Goal: Task Accomplishment & Management: Manage account settings

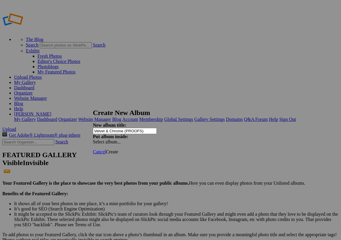
type input "Velvet & Chrome (PROOFS)"
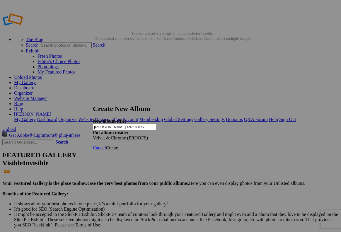
type input "[PERSON_NAME] PROOFS"
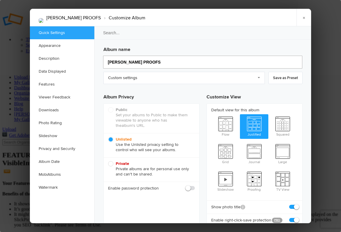
click at [128, 57] on input "[PERSON_NAME] PROOFS" at bounding box center [202, 62] width 199 height 13
click at [182, 76] on link "Custom settings" at bounding box center [183, 78] width 161 height 12
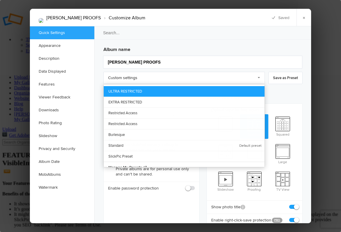
click at [213, 90] on link "ULTRA RESTRICTED" at bounding box center [184, 91] width 161 height 11
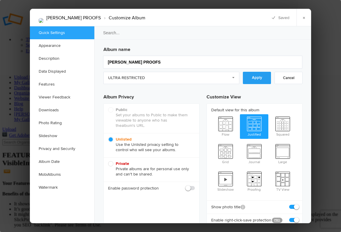
click at [259, 75] on link "Apply" at bounding box center [257, 78] width 28 height 12
checkbox input "false"
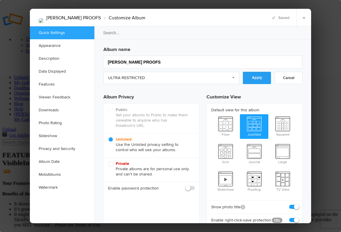
checkbox input "false"
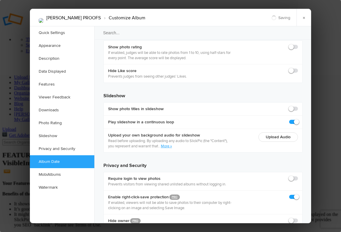
scroll to position [1290, 0]
checkbox input "true"
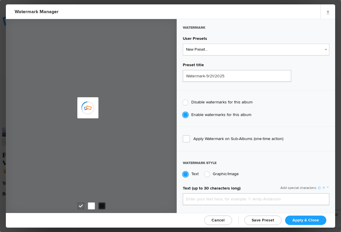
type input "genitophoto"
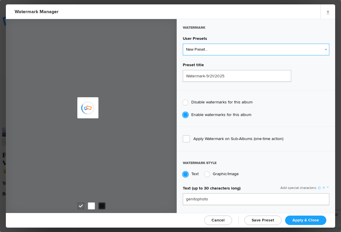
type input "Watermark-8/13/2022"
type input "0.13"
type input "89"
radio input "true"
radio input "false"
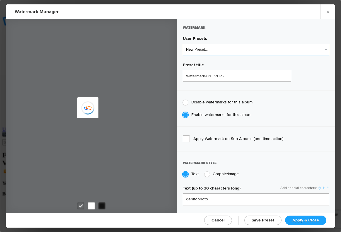
select select "2: Object"
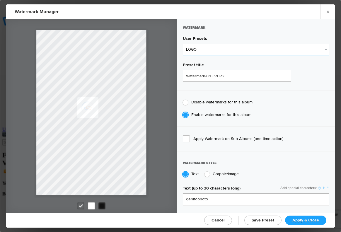
type input "LOGO"
radio input "false"
radio input "true"
type input "0.1"
type input "92"
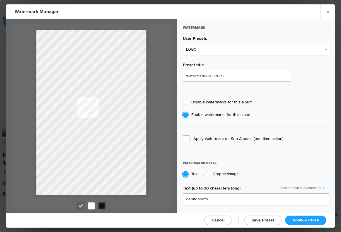
type input "0"
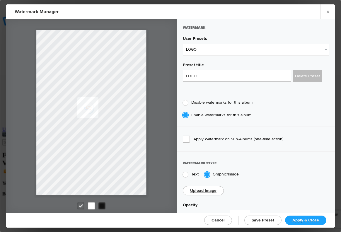
click at [306, 219] on span "Apply & Close" at bounding box center [305, 219] width 27 height 5
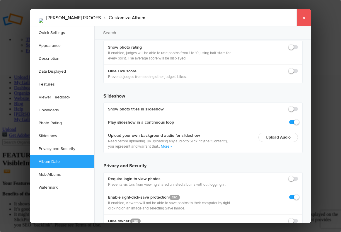
click at [304, 24] on link "×" at bounding box center [303, 18] width 15 height 18
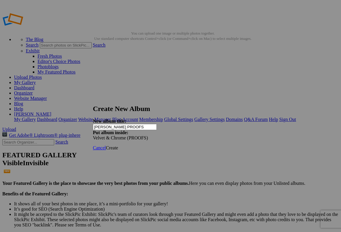
type input "[PERSON_NAME] PROOFS"
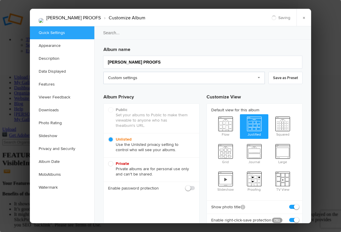
click at [136, 76] on link "Custom settings" at bounding box center [183, 78] width 161 height 12
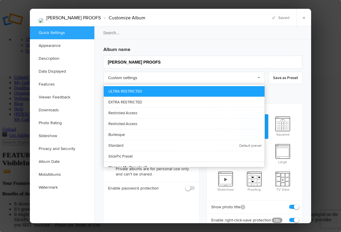
click at [127, 88] on link "ULTRA RESTRICTED" at bounding box center [184, 91] width 161 height 11
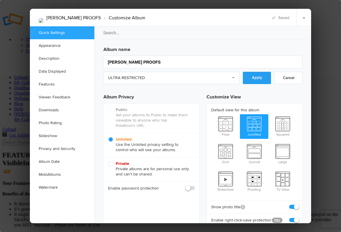
click at [254, 81] on link "Apply" at bounding box center [257, 78] width 28 height 12
checkbox input "false"
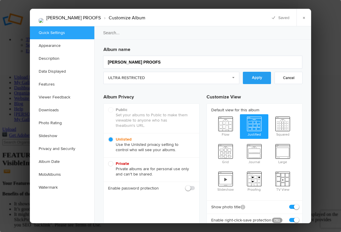
checkbox input "false"
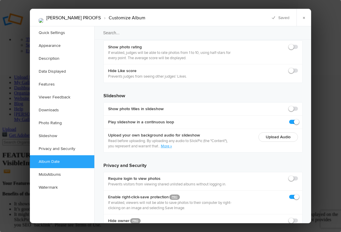
scroll to position [1290, 0]
checkbox input "true"
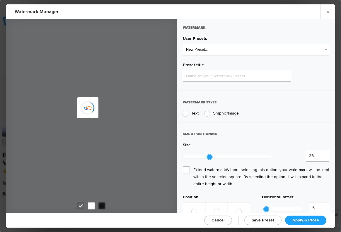
type input "Watermark-9/21/2025"
radio input "true"
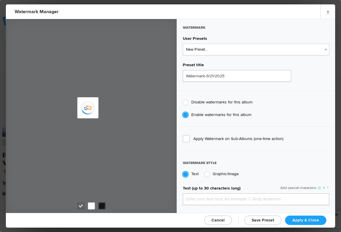
type input "genitophoto"
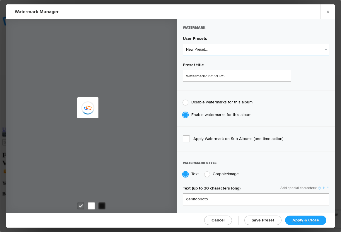
type input "Watermark-8/13/2022"
type input "0.13"
type input "89"
radio input "true"
radio input "false"
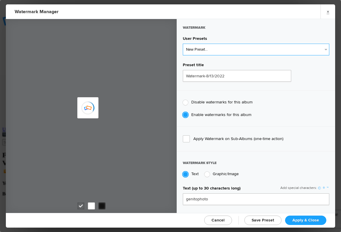
select select "2: Object"
type input "LOGO"
radio input "false"
radio input "true"
type input "0.1"
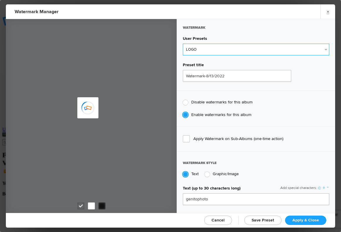
type input "92"
type input "0"
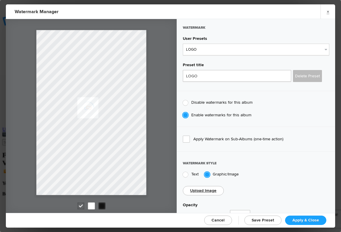
click at [304, 220] on span "Apply & Close" at bounding box center [305, 219] width 27 height 5
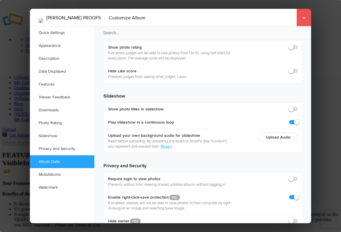
click at [306, 22] on link "×" at bounding box center [303, 18] width 15 height 18
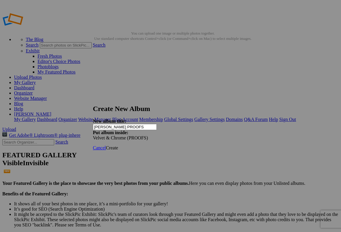
type input "[PERSON_NAME] PROOFS"
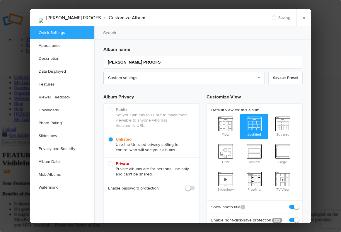
click at [133, 79] on link "Custom settings" at bounding box center [183, 78] width 161 height 12
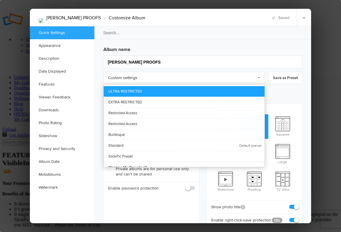
click at [196, 90] on link "ULTRA RESTRICTED" at bounding box center [184, 91] width 161 height 11
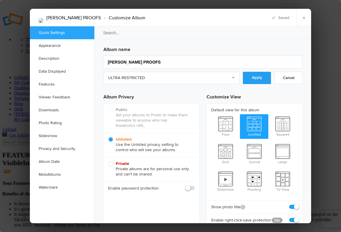
click at [258, 79] on link "Apply" at bounding box center [257, 78] width 28 height 12
checkbox input "false"
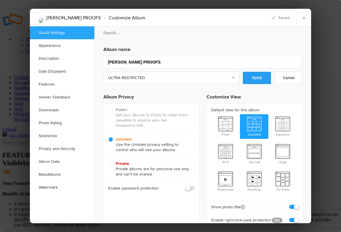
checkbox input "false"
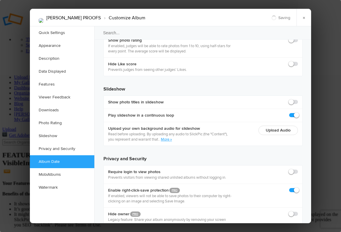
scroll to position [1290, 0]
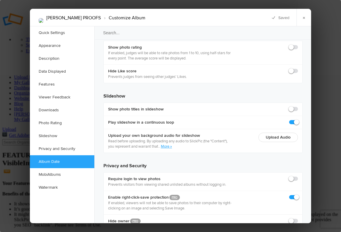
checkbox input "true"
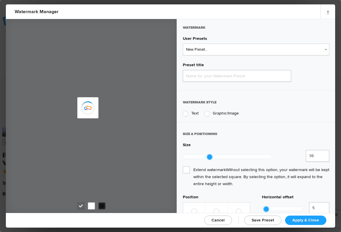
type input "Watermark-9/21/2025"
radio input "true"
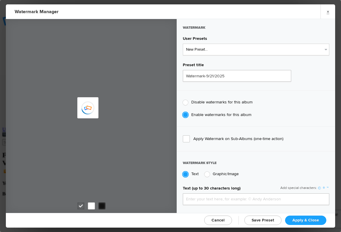
type input "genitophoto"
type input "Watermark-8/13/2022"
type input "0.13"
type input "89"
radio input "true"
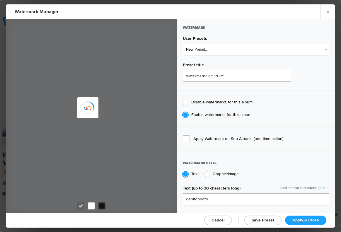
radio input "false"
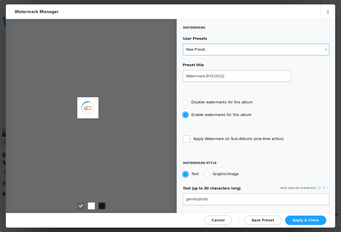
select select "3: Object"
type input "SAMPLE EDIT"
type input "0.22"
type input "99"
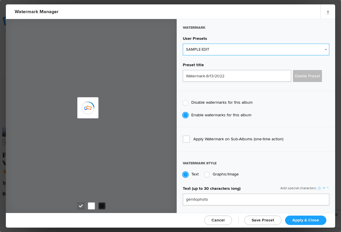
type input "0"
click at [197, 51] on select "New Preset... NEWEST LOGO SAMPLE EDIT Little Logo Pre_Approval Uncanny Embargo" at bounding box center [256, 50] width 146 height 12
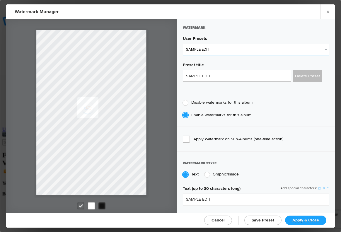
select select "2: Object"
type input "LOGO"
radio input "false"
radio input "true"
type input "0.1"
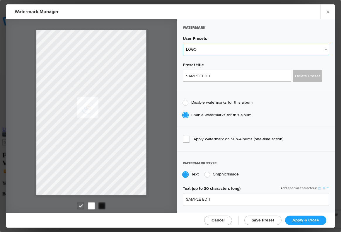
type input "92"
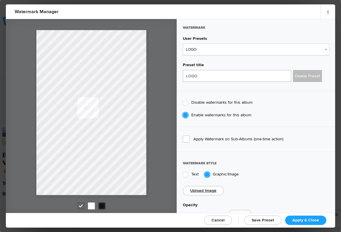
click at [310, 222] on link "Apply & Close" at bounding box center [305, 219] width 41 height 9
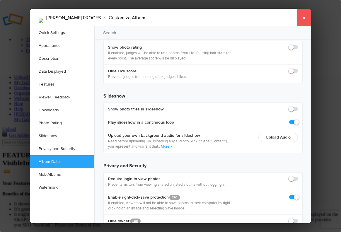
click at [302, 24] on link "×" at bounding box center [303, 18] width 15 height 18
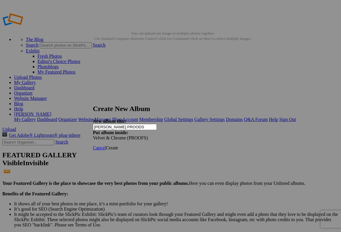
type input "[PERSON_NAME] PROODS"
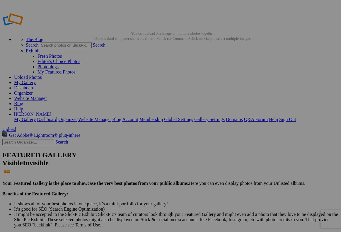
type input "[PERSON_NAME] PROOFS"
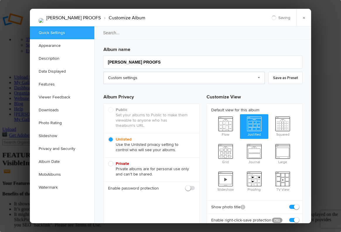
click at [131, 82] on link "Custom settings" at bounding box center [183, 78] width 161 height 12
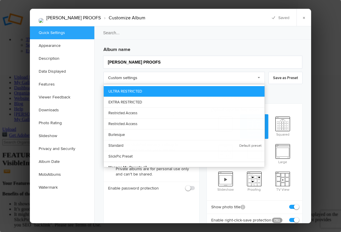
click at [139, 88] on link "ULTRA RESTRICTED" at bounding box center [184, 91] width 161 height 11
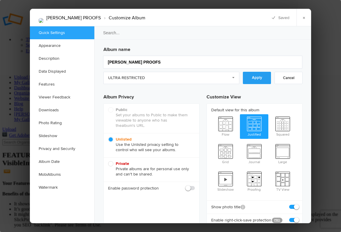
click at [252, 79] on link "Apply" at bounding box center [257, 78] width 28 height 12
checkbox input "false"
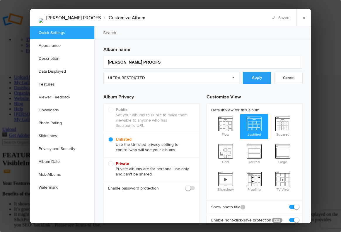
checkbox input "false"
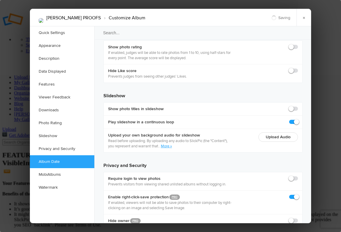
scroll to position [1290, 0]
checkbox input "true"
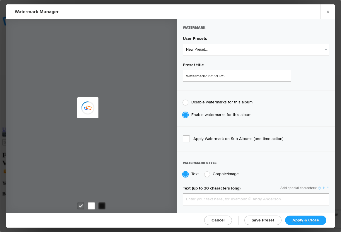
type input "genitophoto"
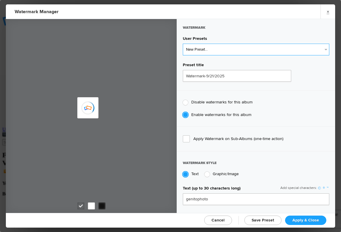
type input "Watermark-8/13/2022"
type input "0.13"
type input "89"
radio input "true"
radio input "false"
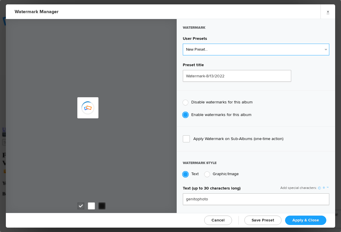
select select "2: Object"
type input "LOGO"
radio input "false"
radio input "true"
type input "0.1"
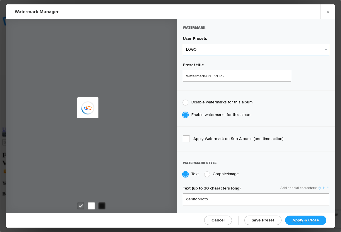
type input "92"
type input "0"
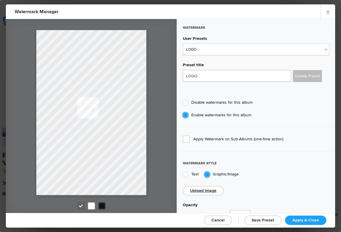
click at [298, 216] on link "Apply & Close" at bounding box center [305, 219] width 41 height 9
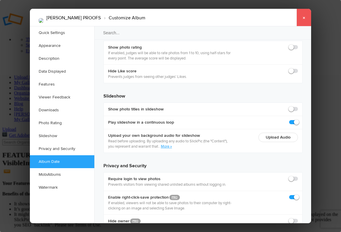
click at [304, 17] on link "×" at bounding box center [303, 18] width 15 height 18
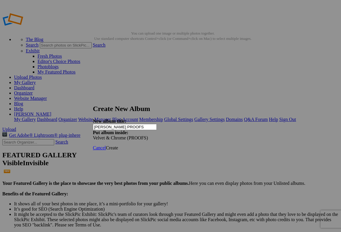
type input "[PERSON_NAME] PROOFS"
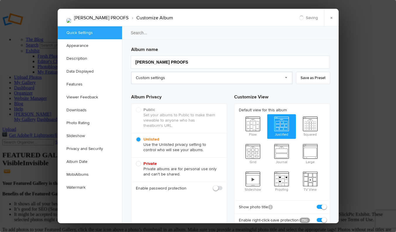
click at [167, 80] on link "Custom settings" at bounding box center [211, 78] width 161 height 12
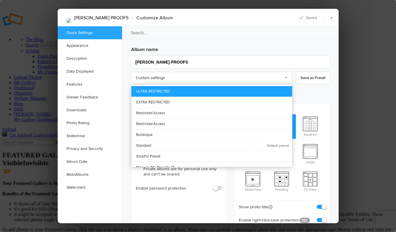
click at [149, 88] on link "ULTRA RESTRICTED" at bounding box center [211, 91] width 161 height 11
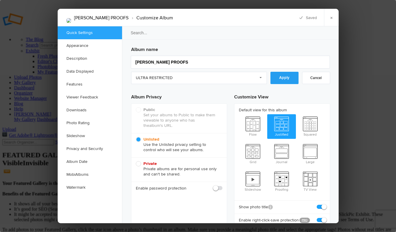
click at [283, 80] on link "Apply" at bounding box center [284, 78] width 28 height 12
checkbox input "false"
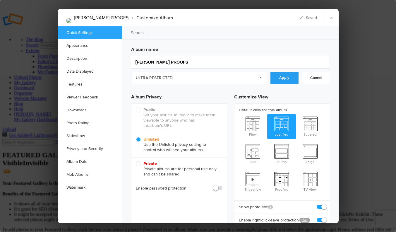
checkbox input "false"
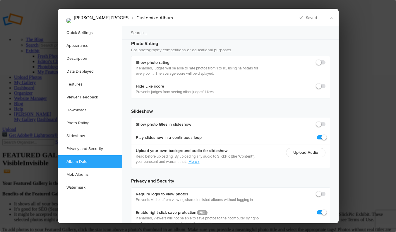
scroll to position [1290, 0]
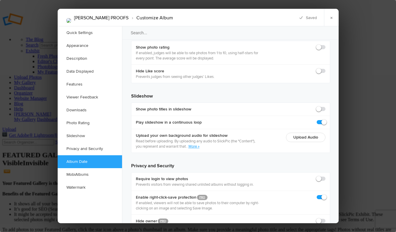
checkbox input "true"
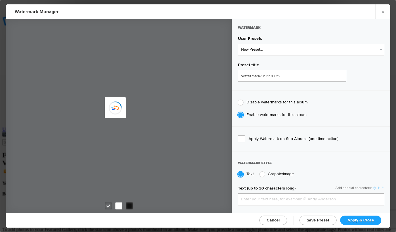
type input "genitophoto"
click at [260, 52] on select "New Preset... NEWEST LOGO SAMPLE EDIT Little Logo Pre_Approval Uncanny Embargo" at bounding box center [311, 50] width 146 height 12
type input "Watermark-8/13/2022"
type input "0.13"
type input "89"
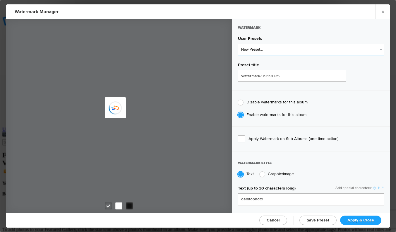
radio input "true"
radio input "false"
select select "2: Object"
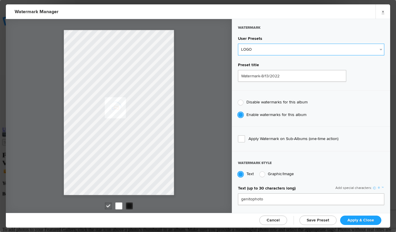
type input "LOGO"
radio input "false"
radio input "true"
type input "0.1"
type input "92"
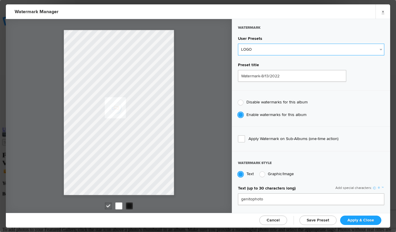
type input "0"
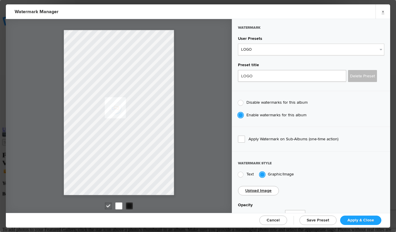
click at [360, 219] on span "Apply & Close" at bounding box center [360, 219] width 27 height 5
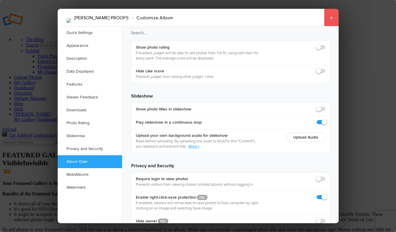
click at [329, 18] on link "×" at bounding box center [331, 18] width 15 height 18
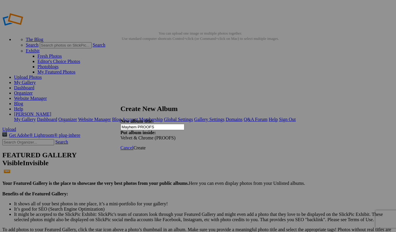
type input "Mayhem PROOFS"
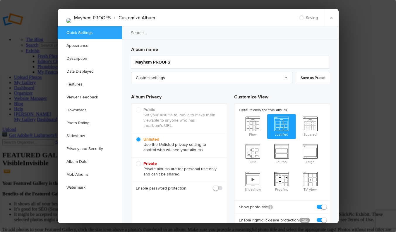
click at [187, 78] on link "Custom settings" at bounding box center [211, 78] width 161 height 12
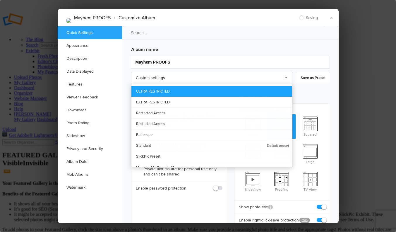
click at [196, 93] on link "ULTRA RESTRICTED" at bounding box center [211, 91] width 161 height 11
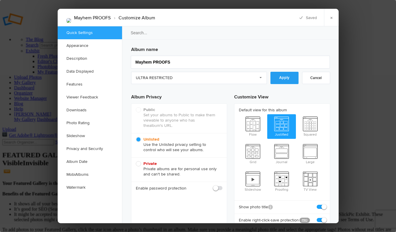
click at [292, 74] on link "Apply" at bounding box center [284, 78] width 28 height 12
checkbox input "false"
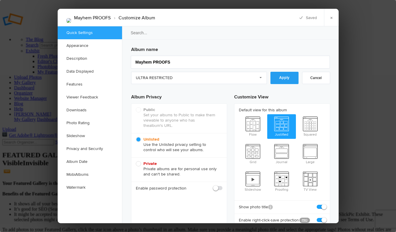
checkbox input "false"
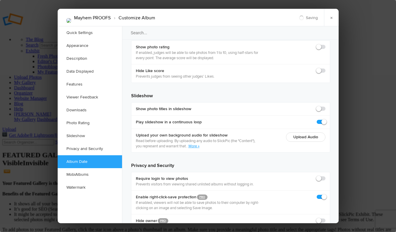
scroll to position [1290, 0]
checkbox input "true"
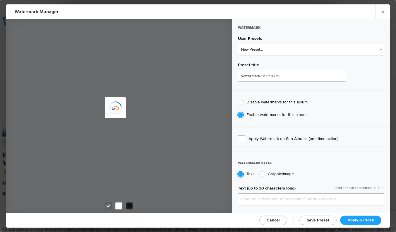
type input "genitophoto"
type input "Watermark-8/13/2022"
type input "0.13"
type input "89"
radio input "true"
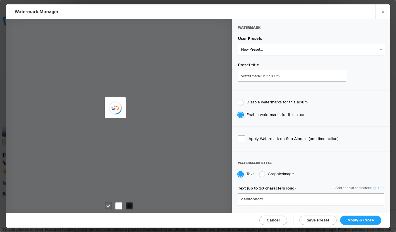
radio input "false"
select select "2: Object"
type input "LOGO"
radio input "false"
radio input "true"
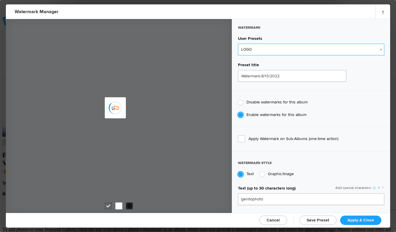
type input "0.1"
type input "92"
type input "0"
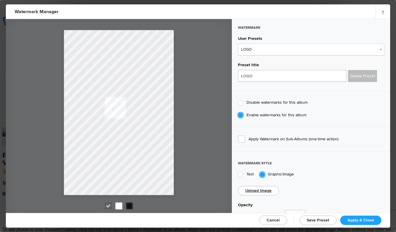
click at [360, 218] on span "Apply & Close" at bounding box center [360, 219] width 27 height 5
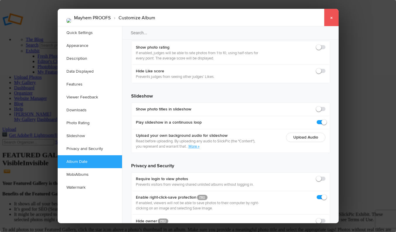
click at [332, 15] on link "×" at bounding box center [331, 18] width 15 height 18
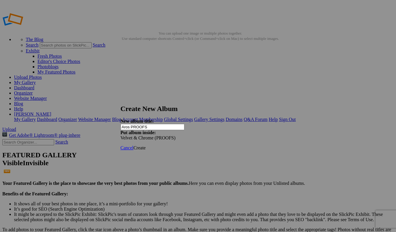
type input "Aros PROOFS"
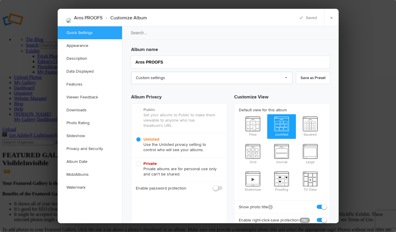
click at [177, 76] on link "Custom settings" at bounding box center [211, 78] width 161 height 12
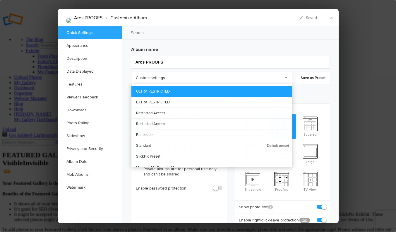
click at [181, 91] on link "ULTRA RESTRICTED" at bounding box center [211, 91] width 161 height 11
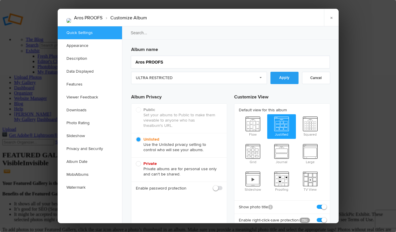
click at [279, 74] on link "Apply" at bounding box center [284, 78] width 28 height 12
checkbox input "false"
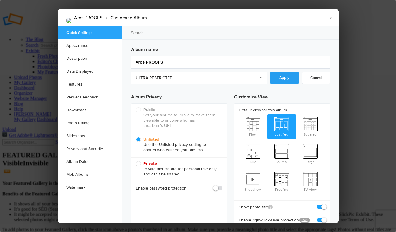
checkbox input "false"
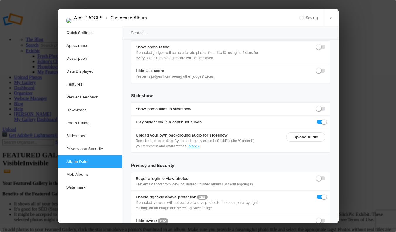
scroll to position [1290, 0]
checkbox input "true"
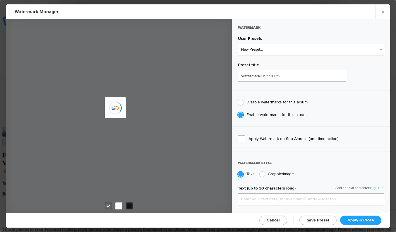
type input "genitophoto"
type input "Watermark-8/13/2022"
type input "0.13"
type input "89"
radio input "true"
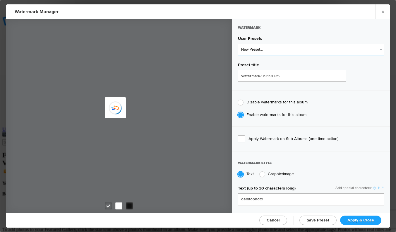
radio input "false"
select select "2: Object"
type input "LOGO"
radio input "false"
radio input "true"
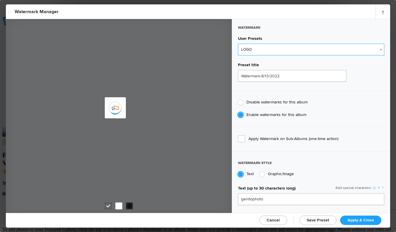
type input "0.1"
type input "92"
type input "0"
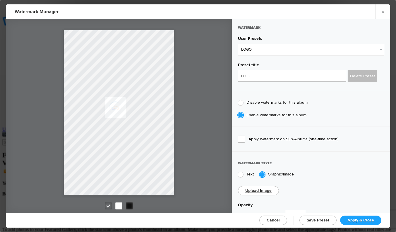
click span "Apply & Close"
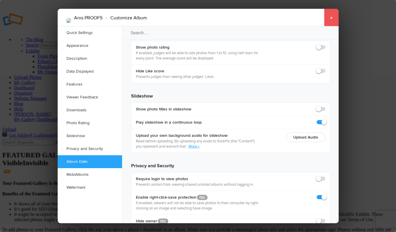
click link "×"
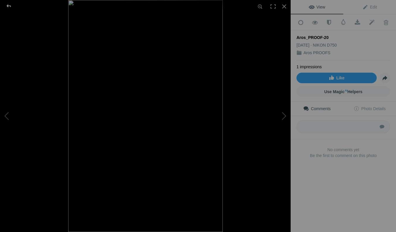
click at [8, 4] on div at bounding box center [8, 6] width 21 height 12
